Goal: Register for event/course

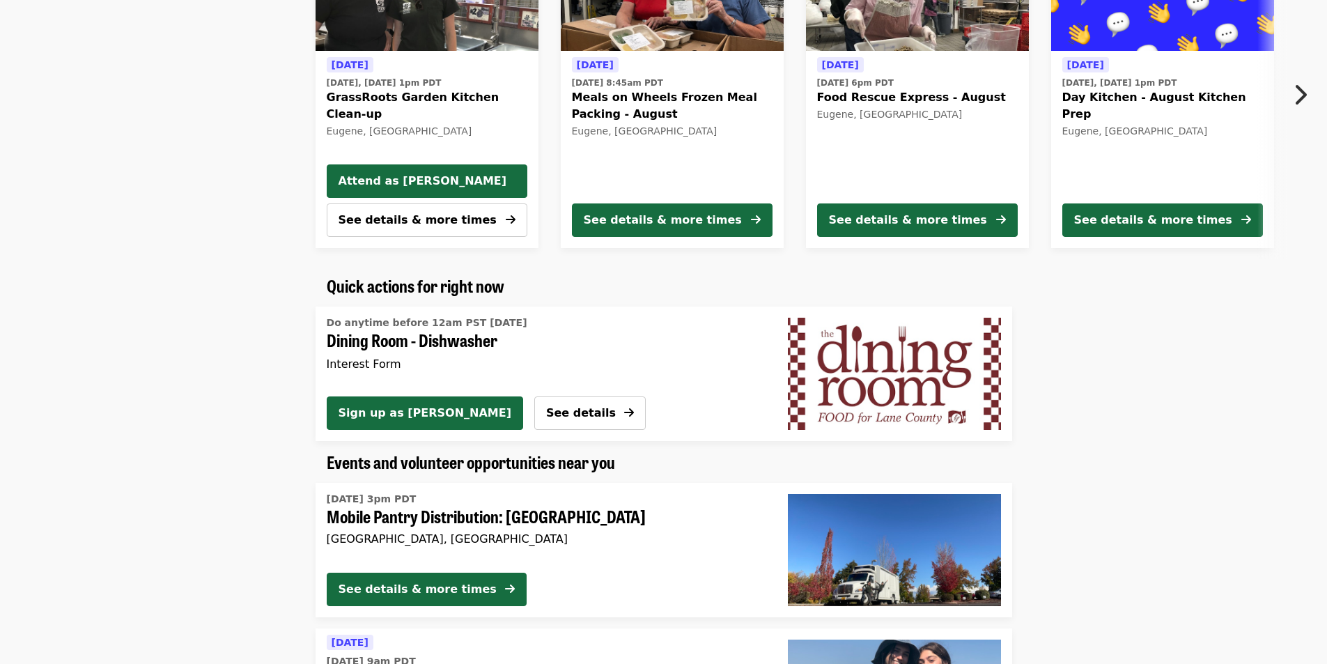
scroll to position [627, 0]
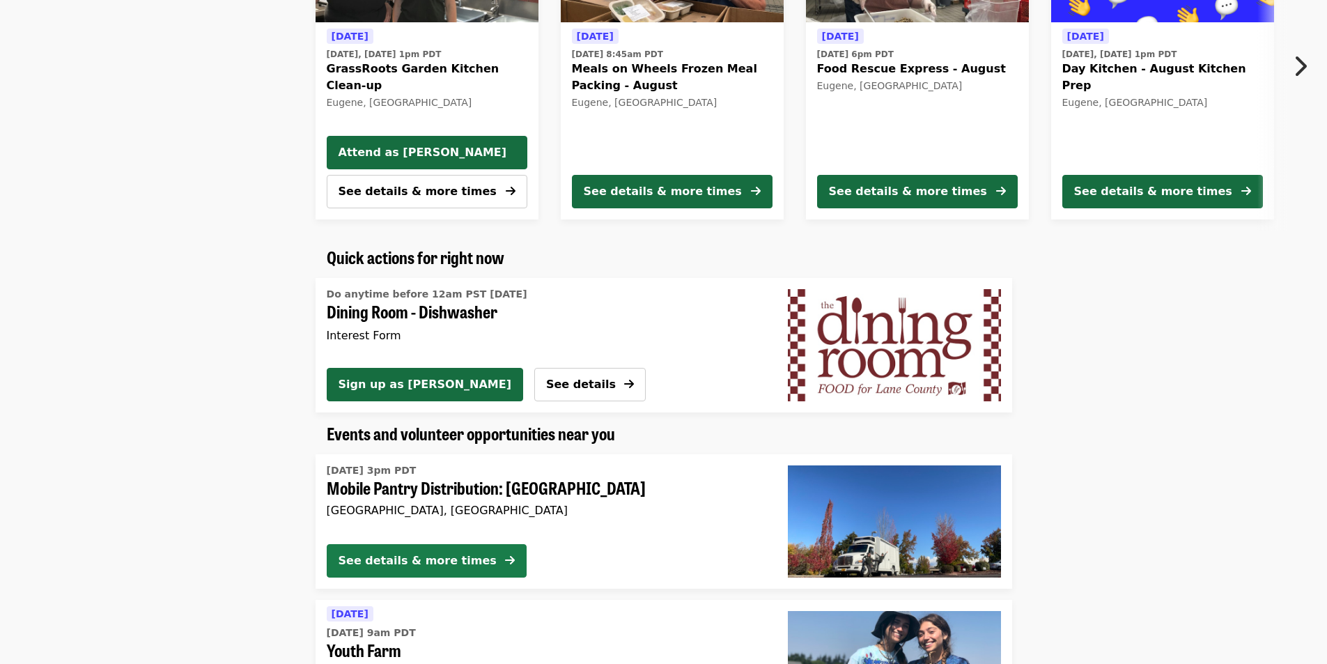
click at [390, 567] on div "See details & more times" at bounding box center [418, 561] width 158 height 17
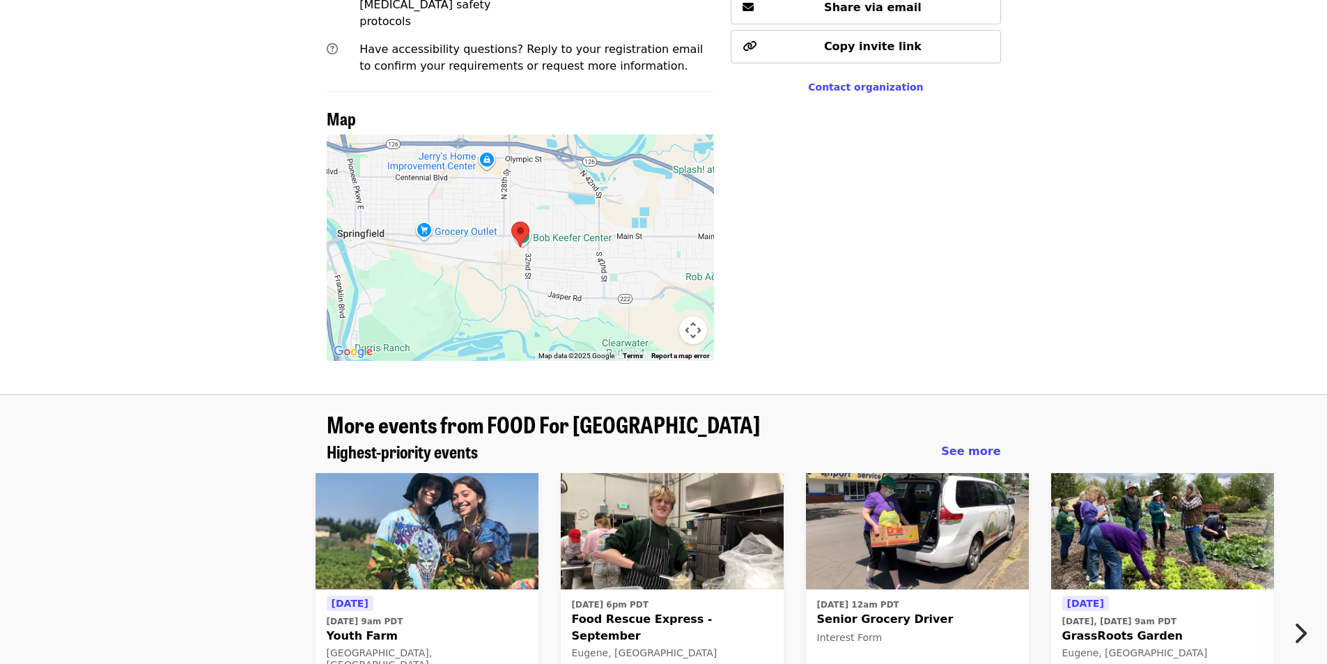
scroll to position [1243, 0]
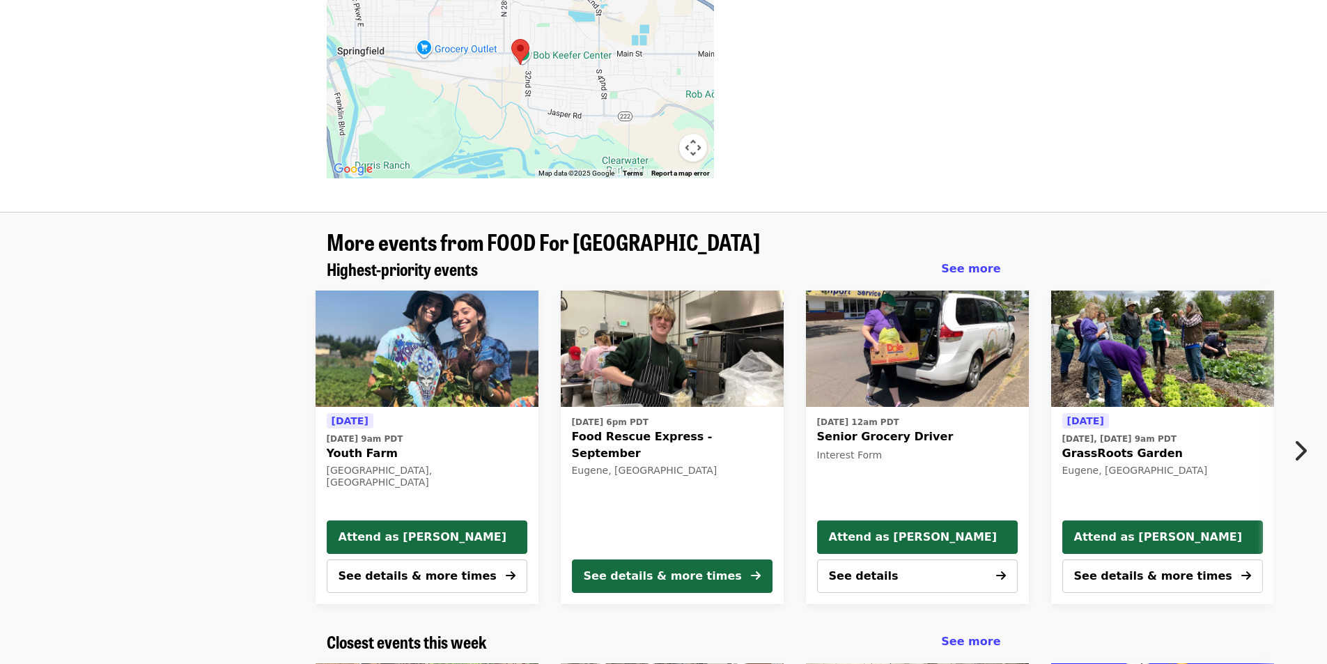
click at [1293, 431] on button "Next item" at bounding box center [1304, 450] width 46 height 39
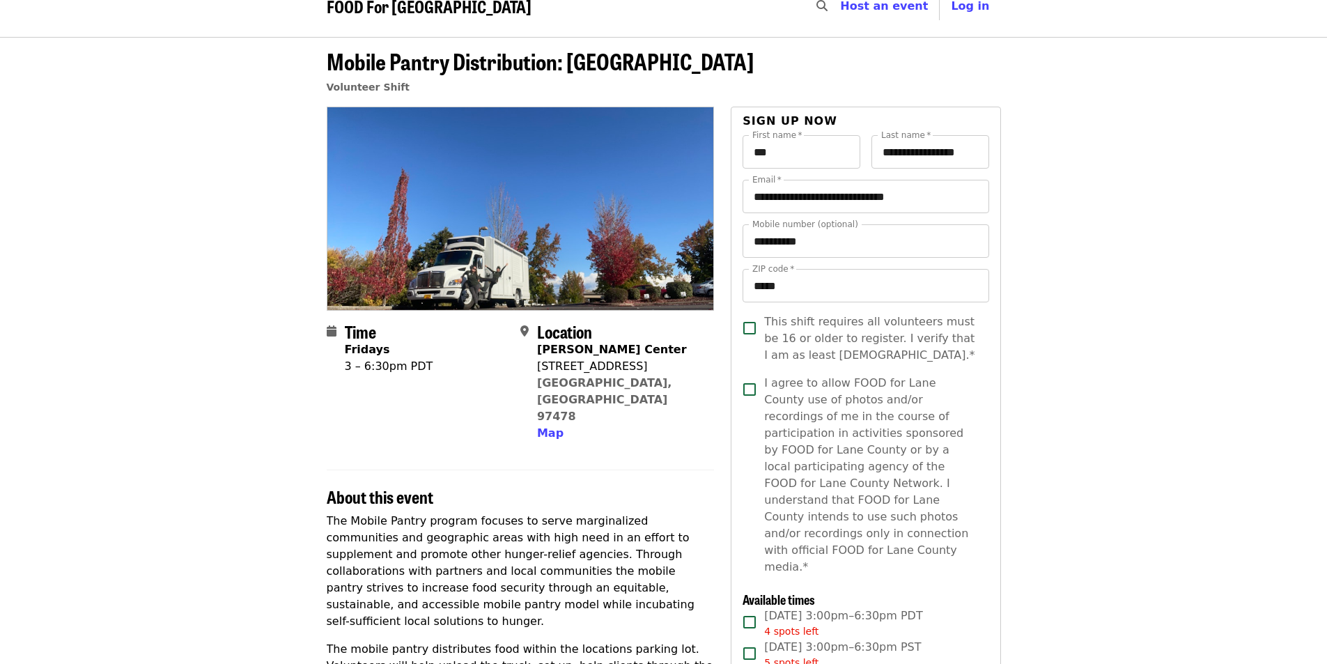
scroll to position [0, 0]
